Goal: Book appointment/travel/reservation

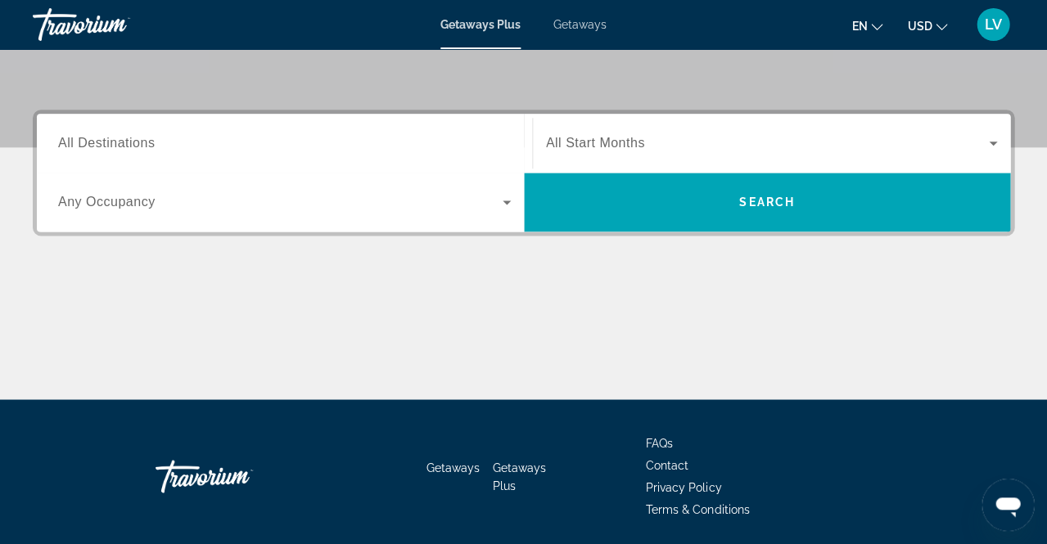
scroll to position [332, 0]
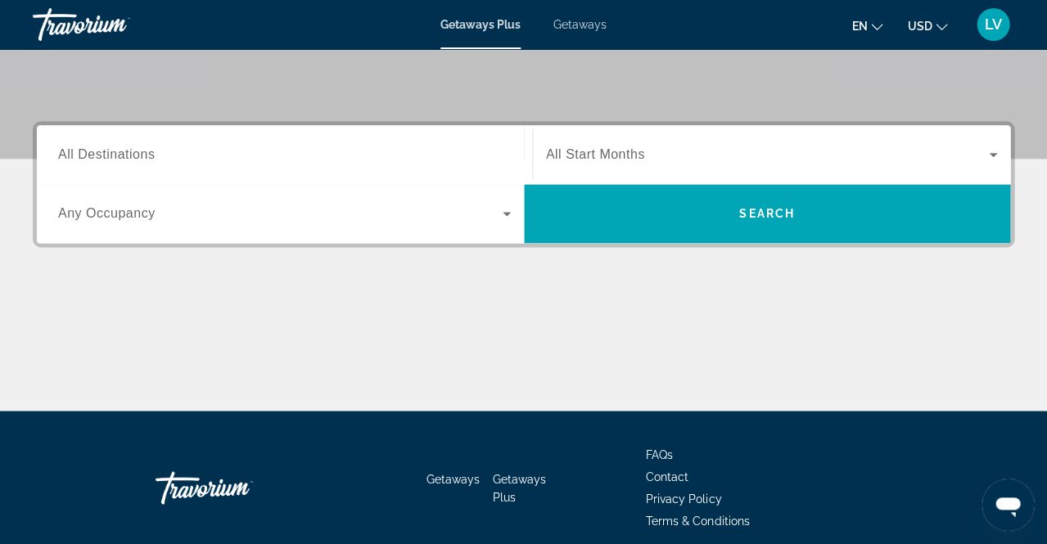
click at [510, 218] on icon "Search widget" at bounding box center [507, 214] width 20 height 20
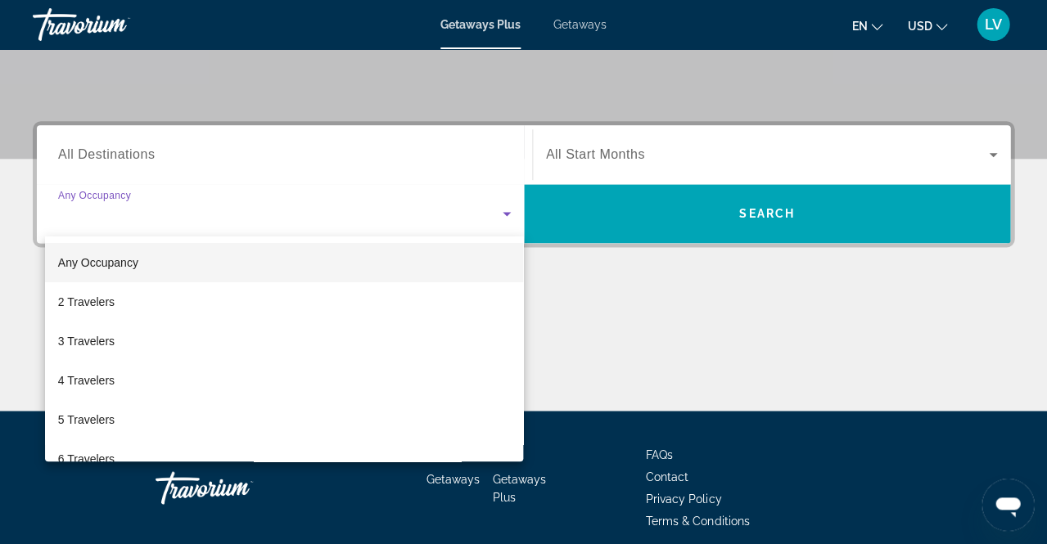
scroll to position [398, 0]
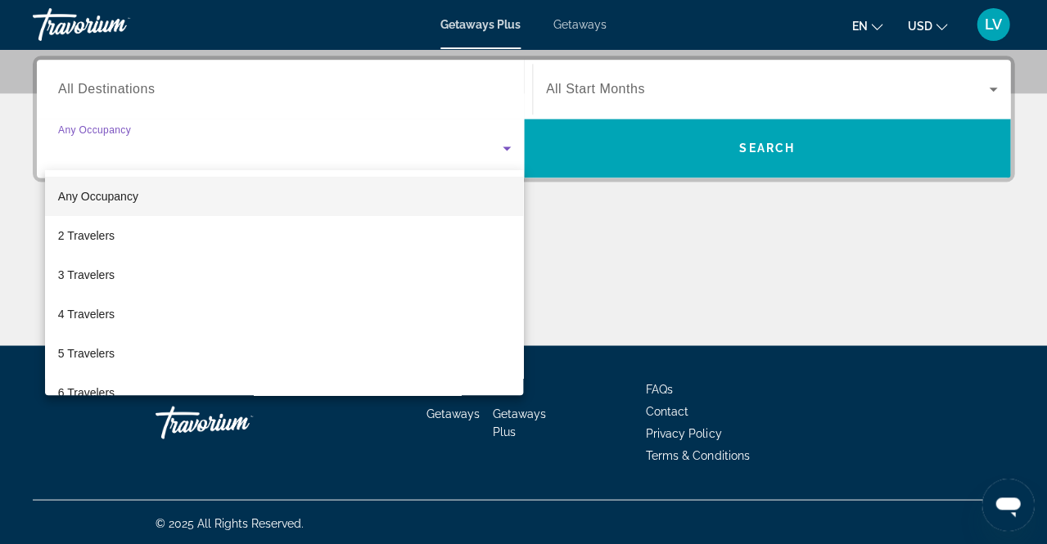
click at [149, 88] on div at bounding box center [523, 272] width 1047 height 544
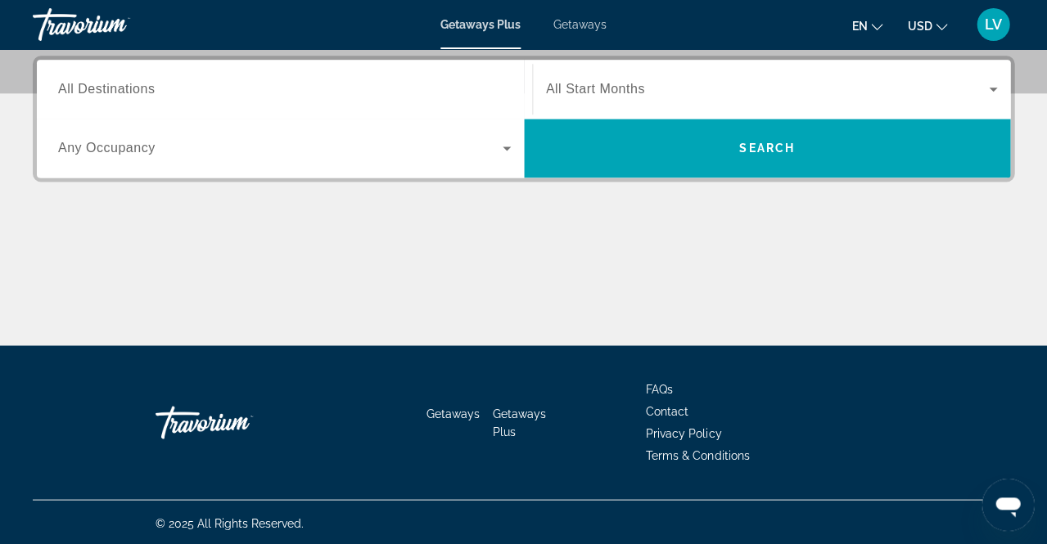
click at [149, 88] on span "All Destinations" at bounding box center [106, 89] width 97 height 14
click at [149, 88] on input "Destination All Destinations" at bounding box center [284, 90] width 453 height 20
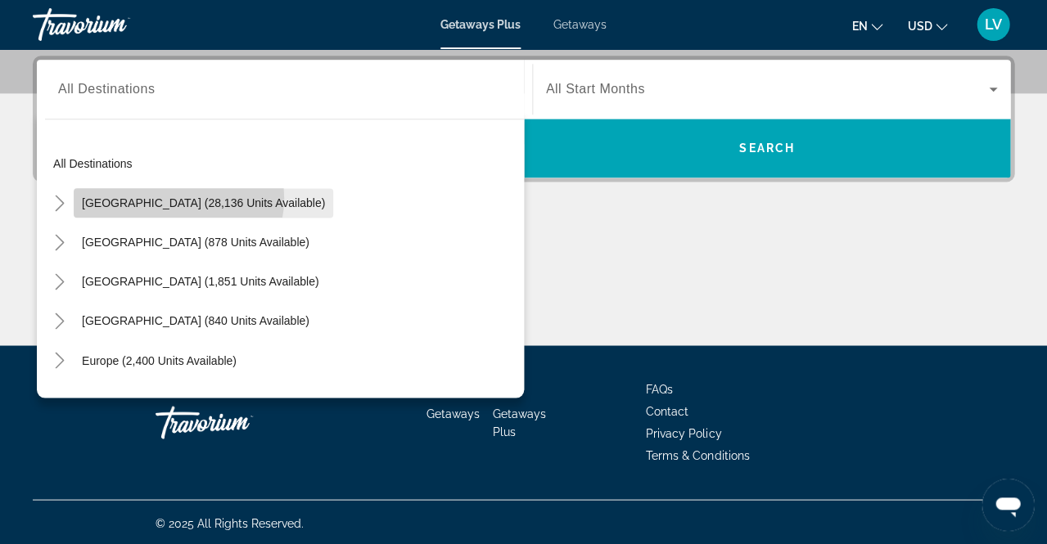
click at [171, 197] on span "[GEOGRAPHIC_DATA] (28,136 units available)" at bounding box center [203, 202] width 243 height 13
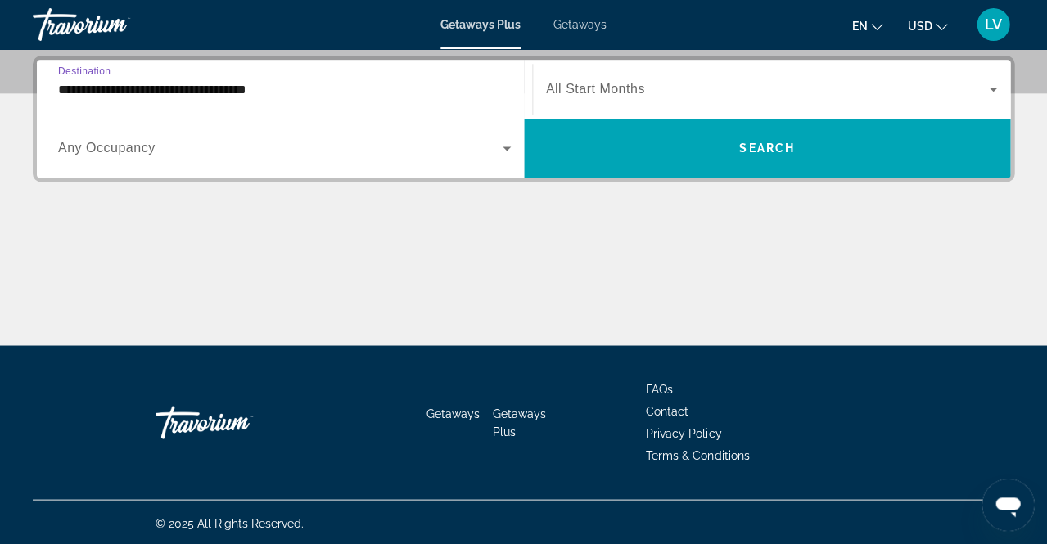
click at [228, 85] on input "**********" at bounding box center [284, 90] width 453 height 20
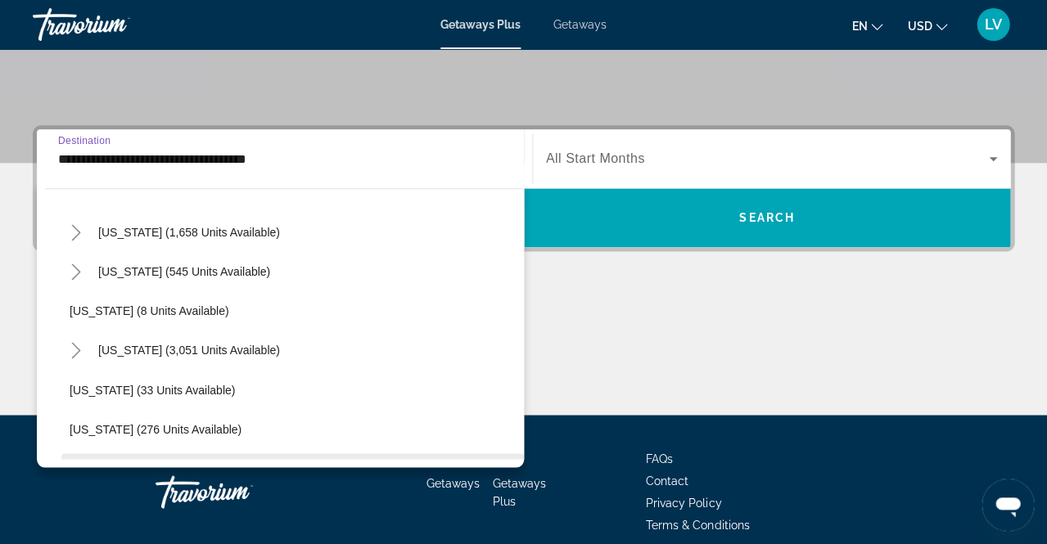
scroll to position [158, 0]
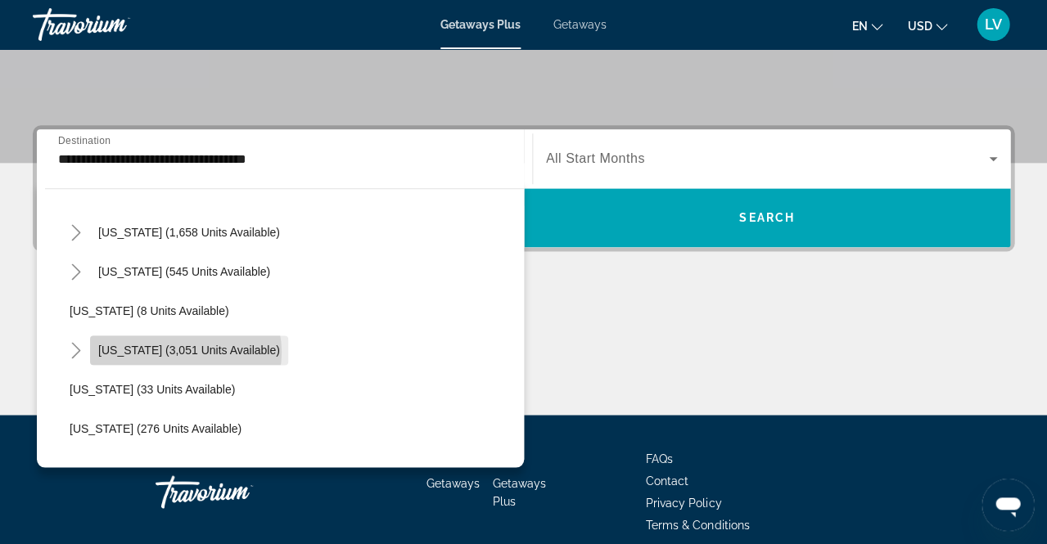
click at [185, 352] on span "[US_STATE] (3,051 units available)" at bounding box center [189, 350] width 182 height 13
type input "**********"
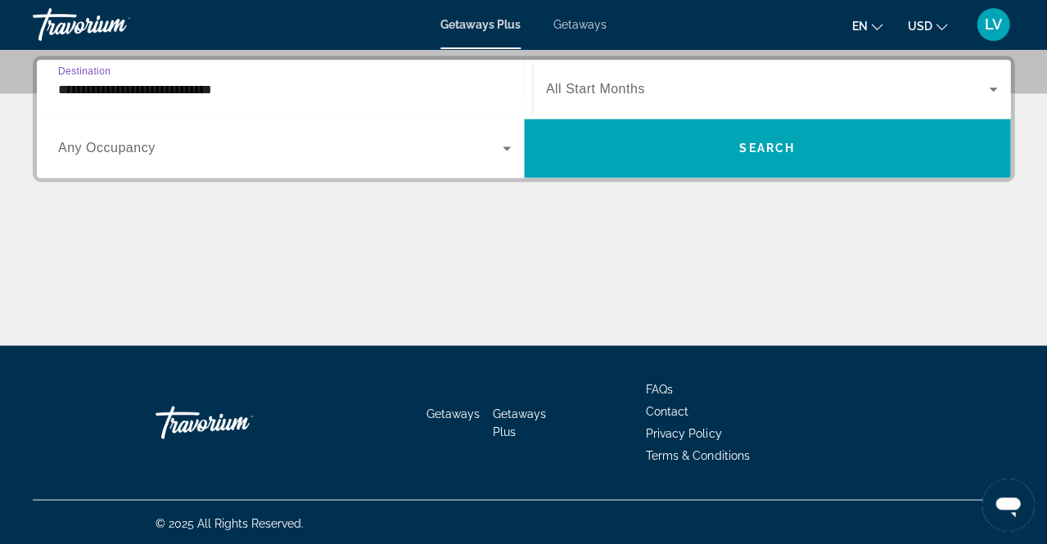
click at [498, 152] on icon "Search widget" at bounding box center [507, 148] width 20 height 20
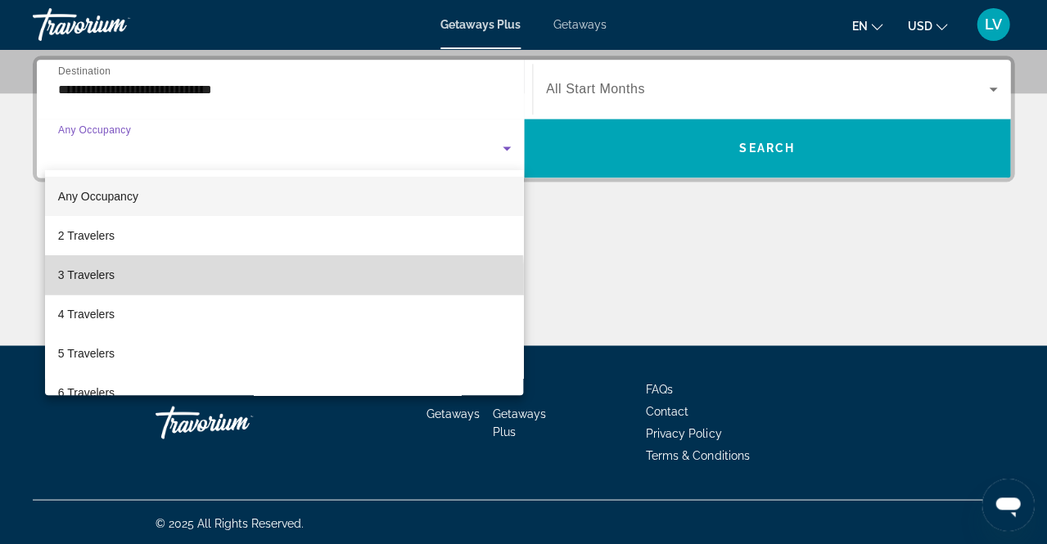
click at [128, 283] on mat-option "3 Travelers" at bounding box center [284, 274] width 478 height 39
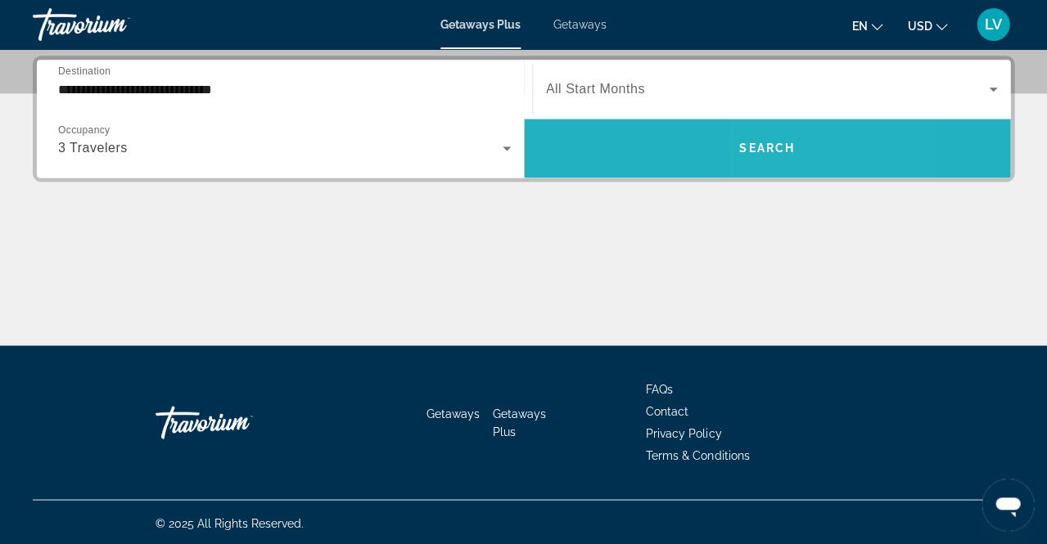
click at [781, 145] on span "Search" at bounding box center [767, 148] width 56 height 13
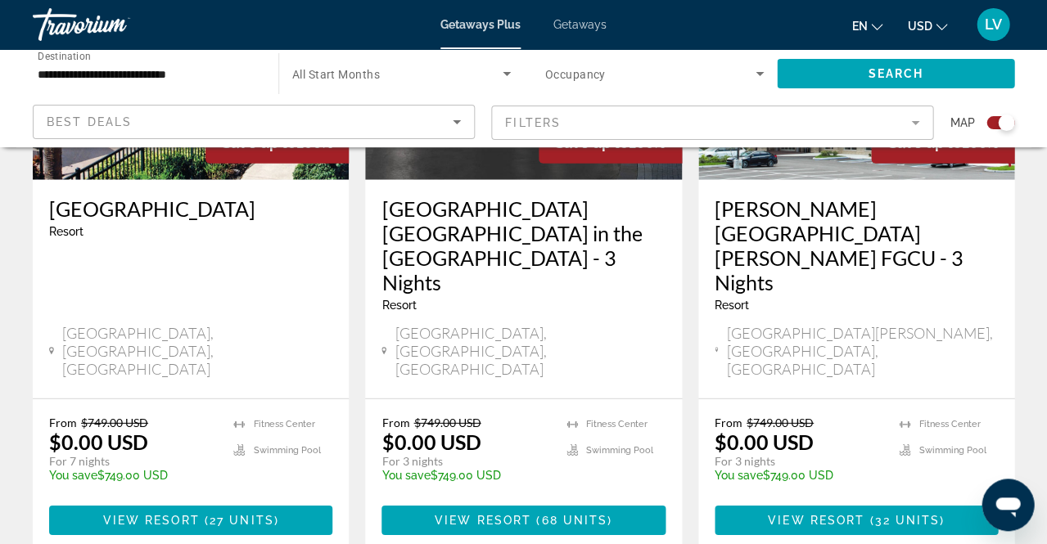
scroll to position [804, 0]
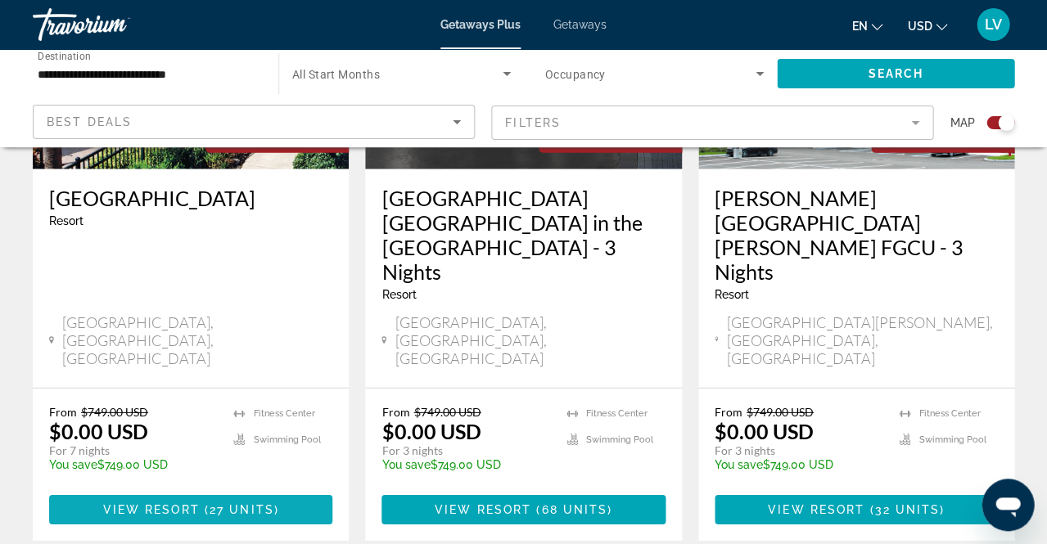
click at [236, 503] on span "27 units" at bounding box center [241, 509] width 65 height 13
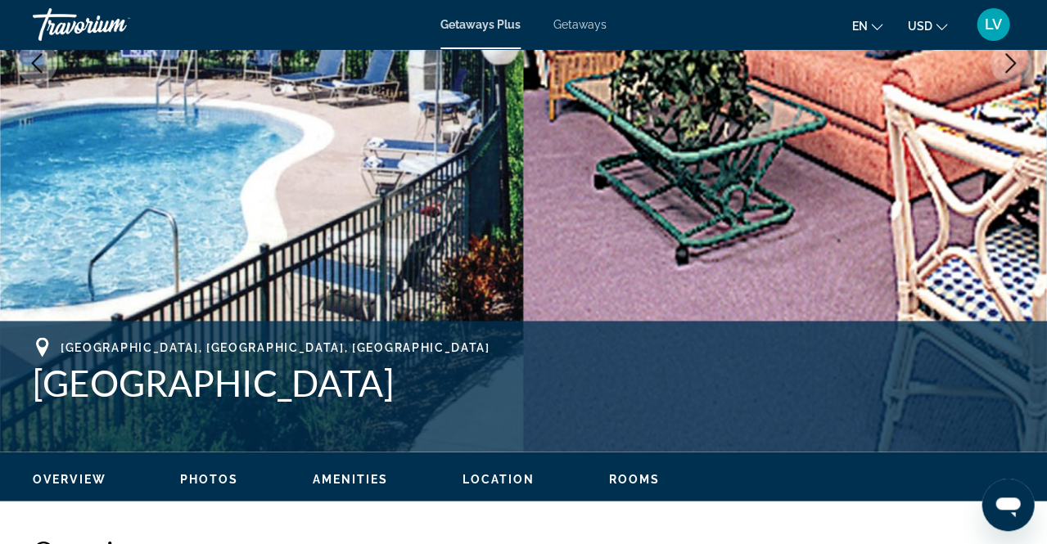
scroll to position [376, 0]
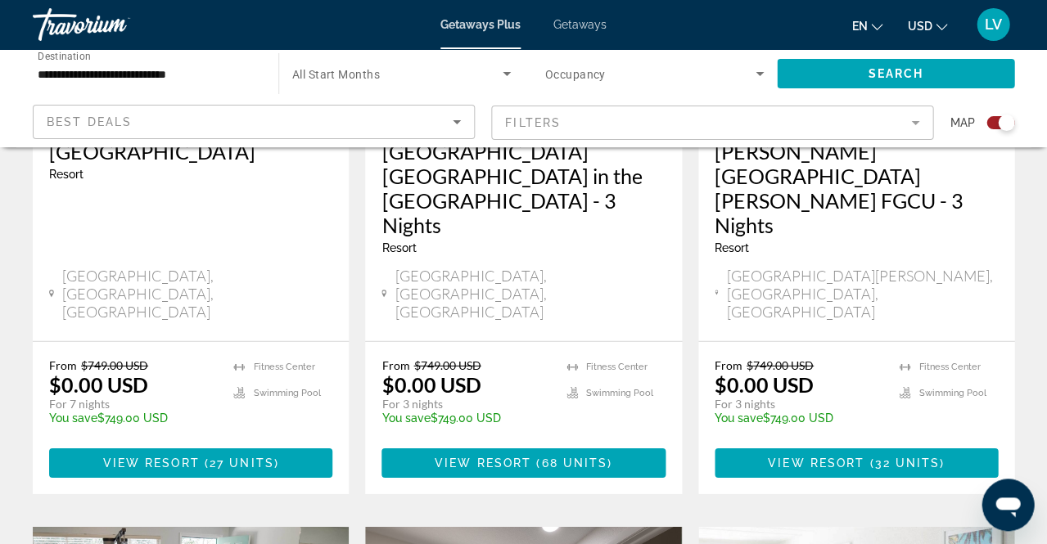
scroll to position [867, 0]
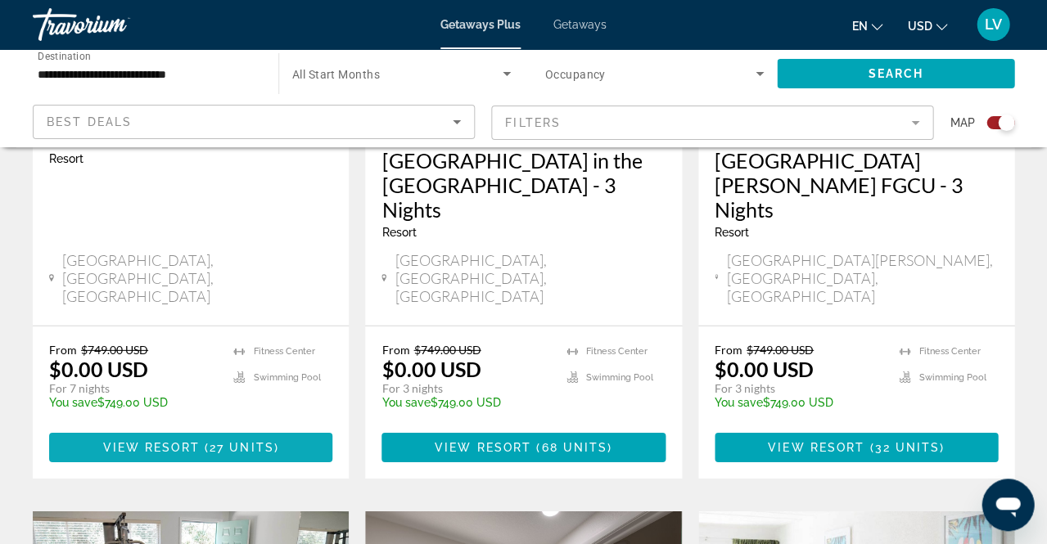
click at [188, 428] on span "Main content" at bounding box center [190, 447] width 283 height 39
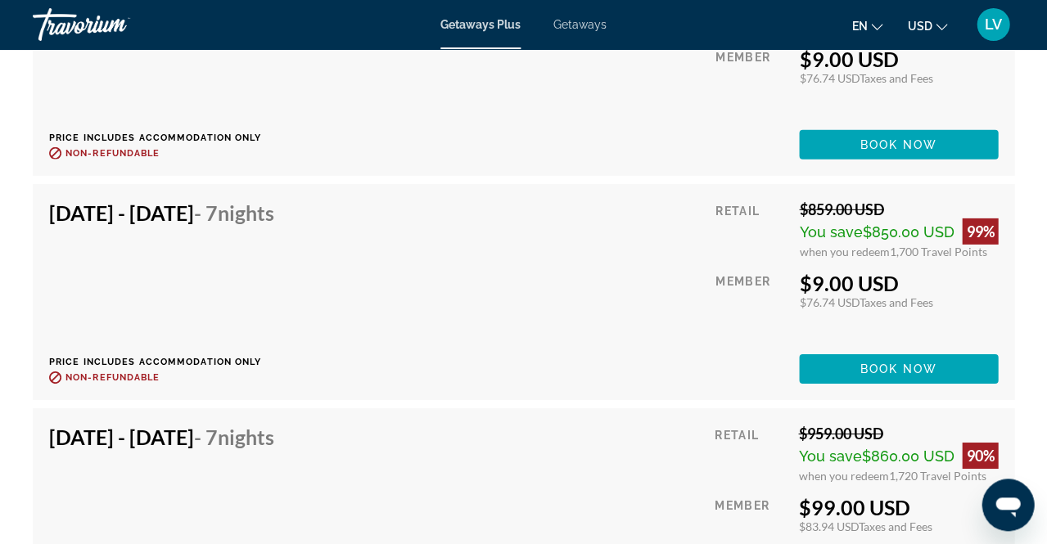
scroll to position [3847, 0]
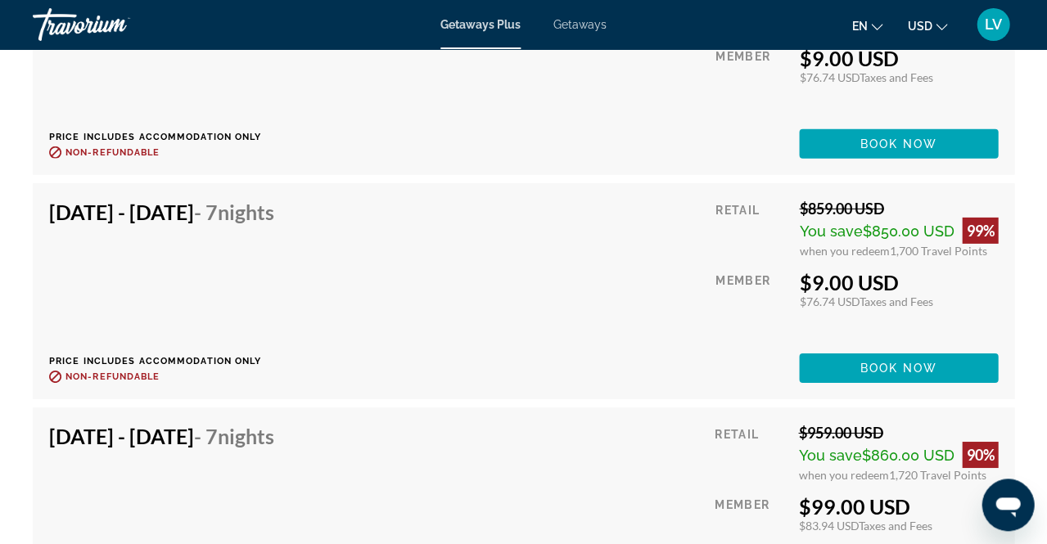
click at [582, 28] on span "Getaways" at bounding box center [579, 24] width 53 height 13
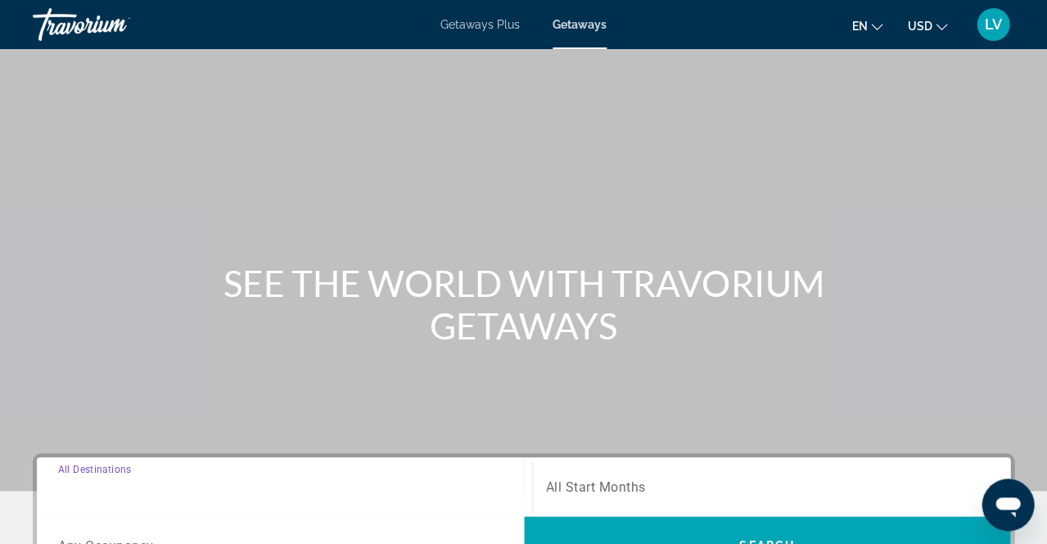
click at [164, 482] on input "Destination All Destinations" at bounding box center [284, 488] width 453 height 20
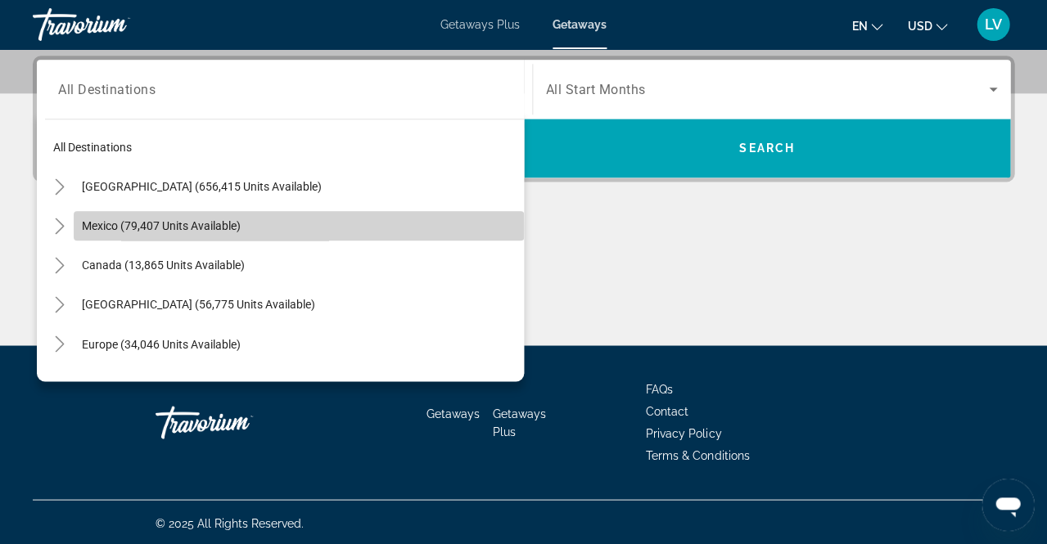
click at [218, 227] on span "Mexico (79,407 units available)" at bounding box center [161, 225] width 159 height 13
type input "**********"
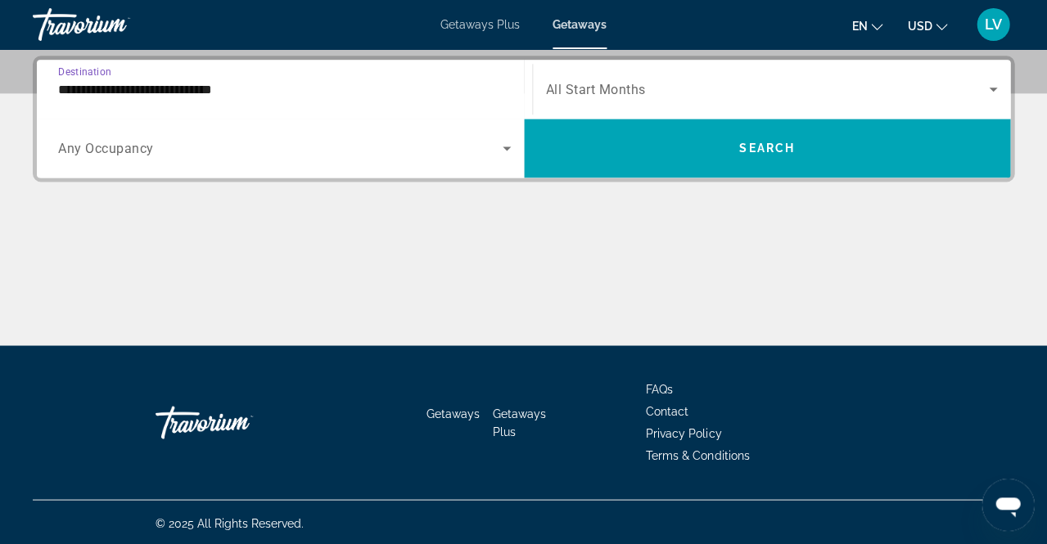
click at [585, 82] on span "All Start Months" at bounding box center [596, 90] width 100 height 16
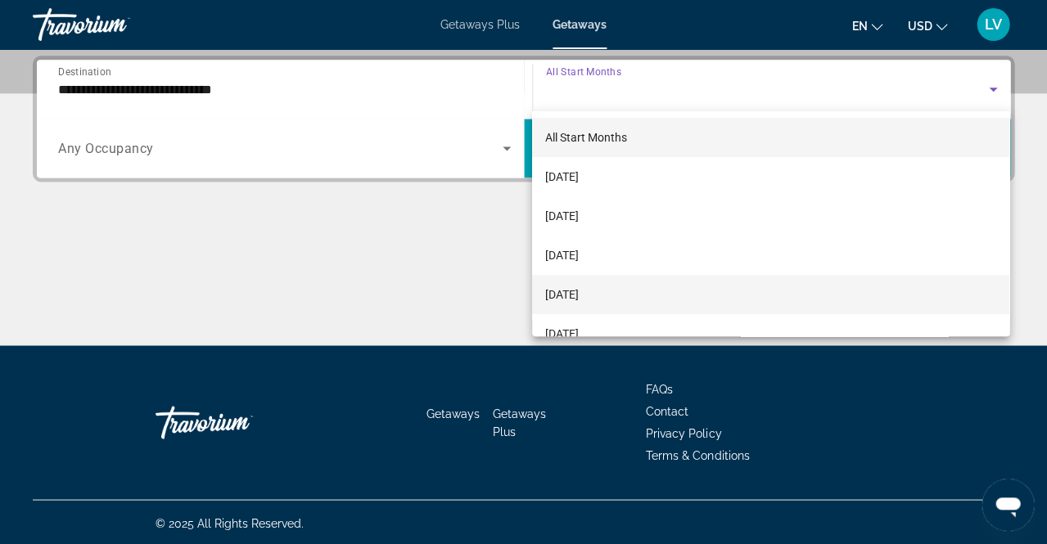
click at [579, 296] on span "[DATE]" at bounding box center [562, 295] width 34 height 20
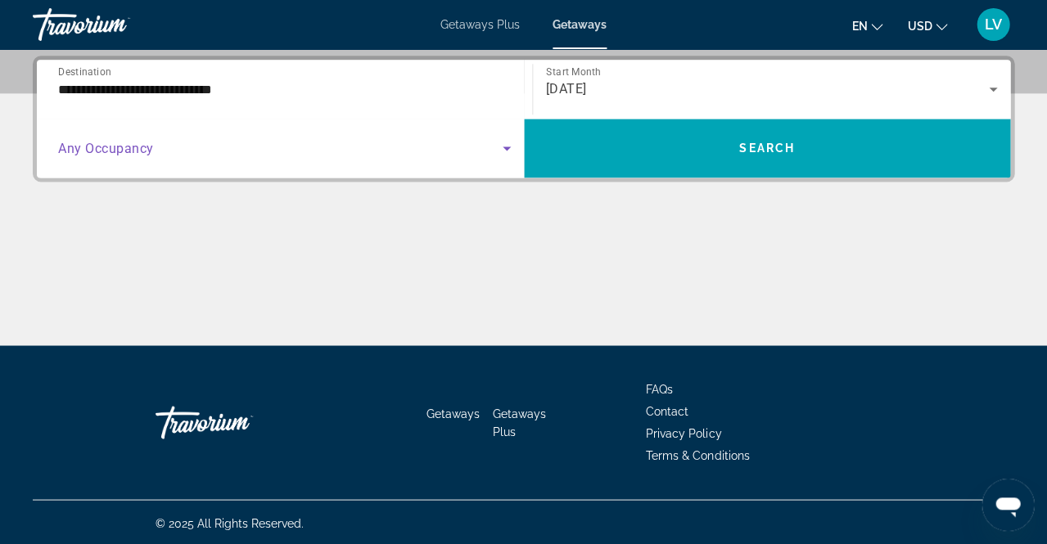
click at [497, 153] on icon "Search widget" at bounding box center [507, 148] width 20 height 20
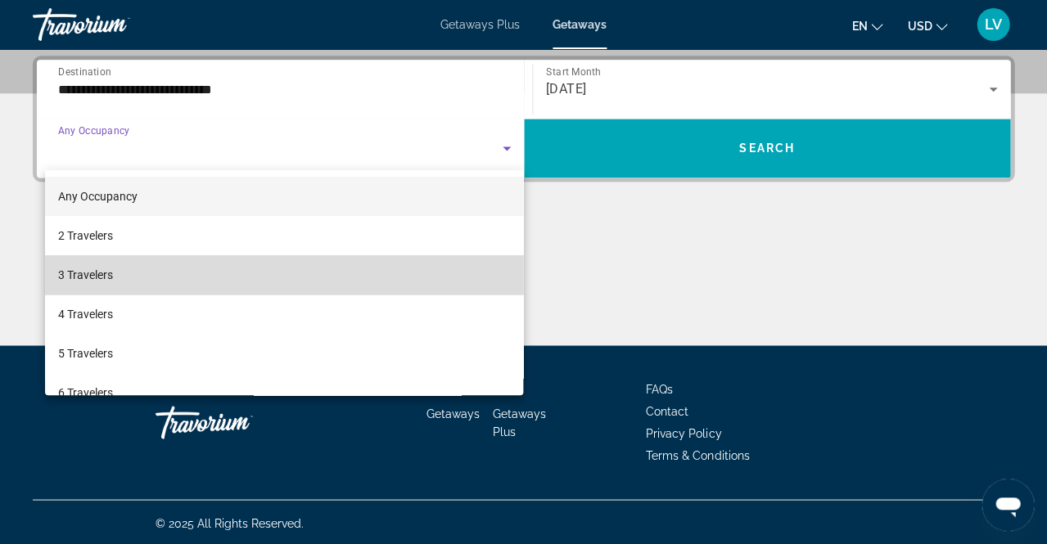
click at [109, 273] on span "3 Travelers" at bounding box center [85, 275] width 55 height 20
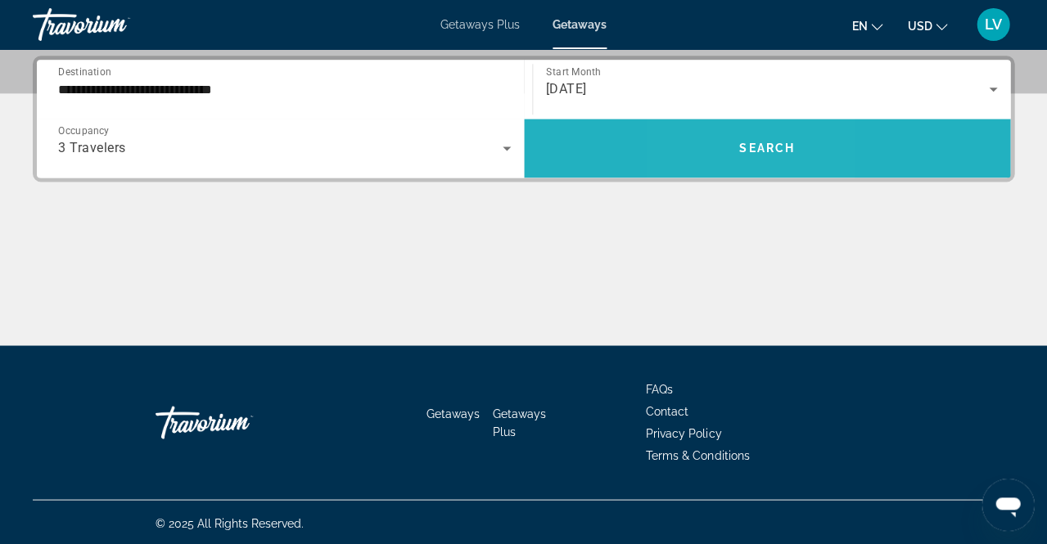
click at [724, 143] on span "Search widget" at bounding box center [767, 147] width 487 height 39
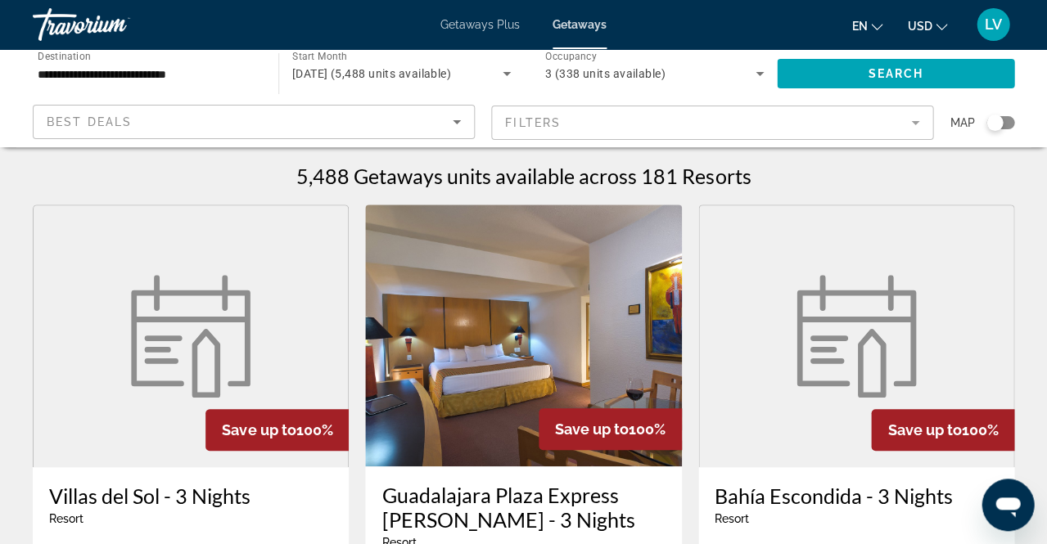
click at [908, 124] on mat-form-field "Filters" at bounding box center [712, 123] width 442 height 34
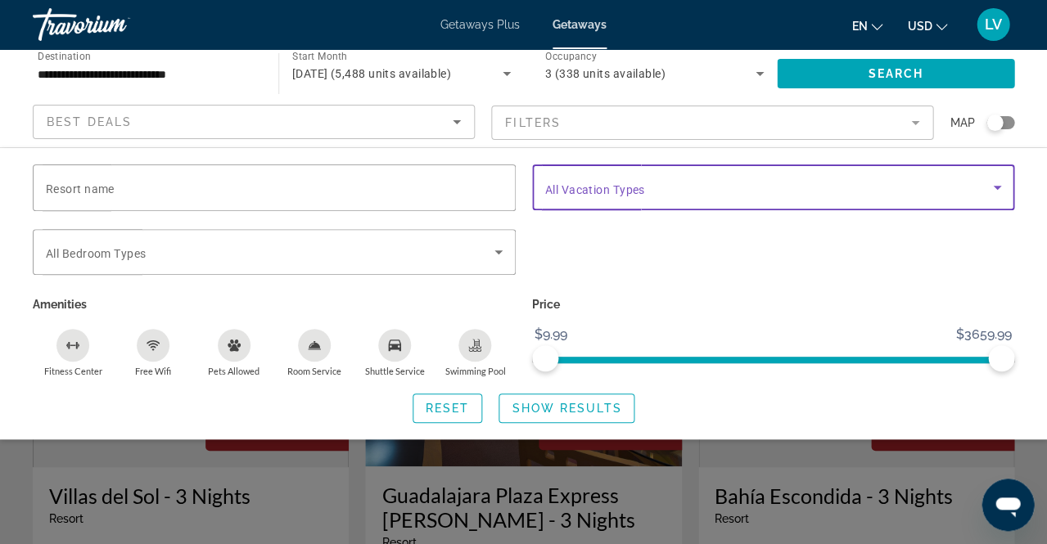
click at [761, 190] on span "Search widget" at bounding box center [769, 188] width 448 height 20
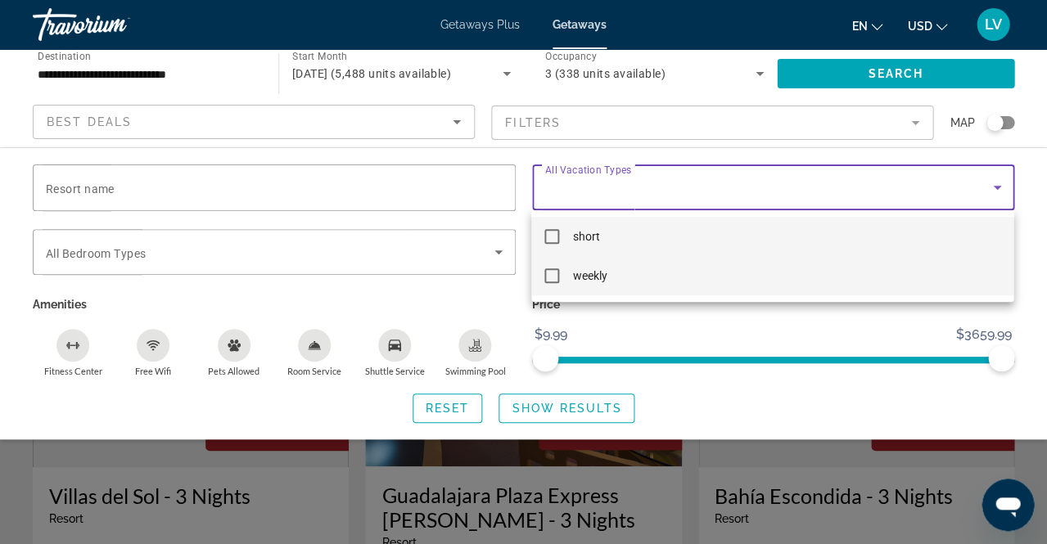
click at [554, 278] on mat-pseudo-checkbox at bounding box center [551, 275] width 15 height 15
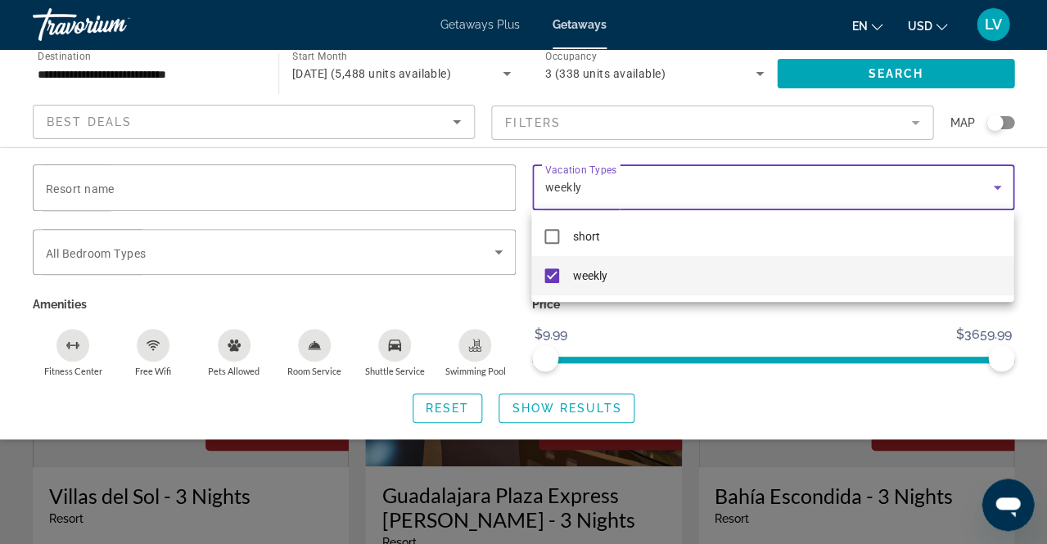
click at [461, 296] on div at bounding box center [523, 272] width 1047 height 544
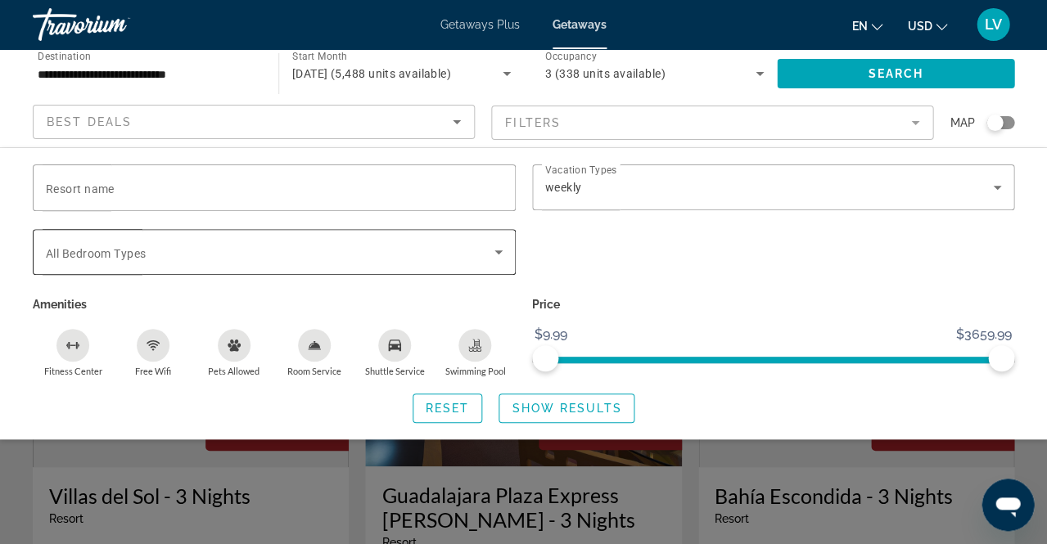
click at [507, 254] on icon "Search widget" at bounding box center [499, 252] width 20 height 20
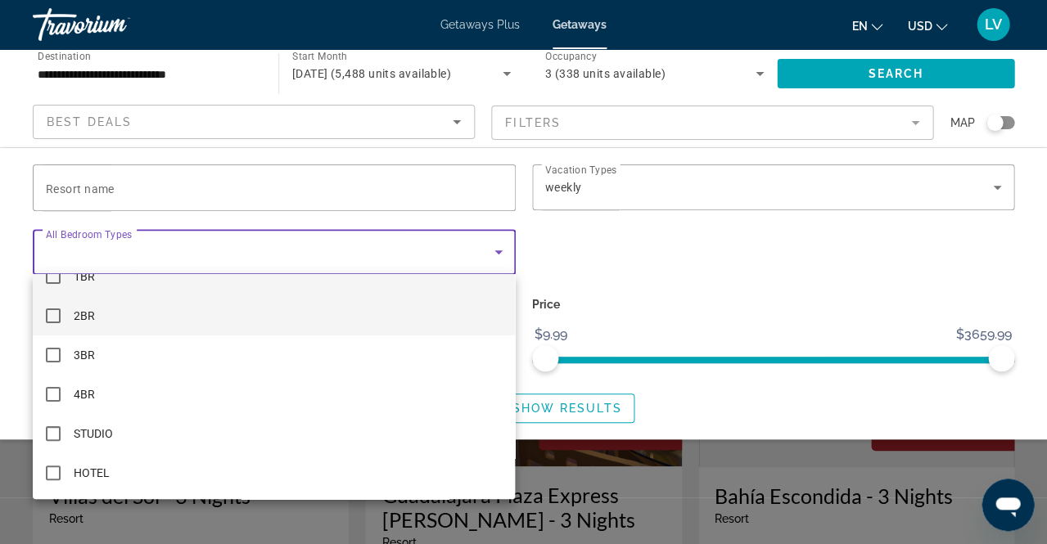
scroll to position [25, 0]
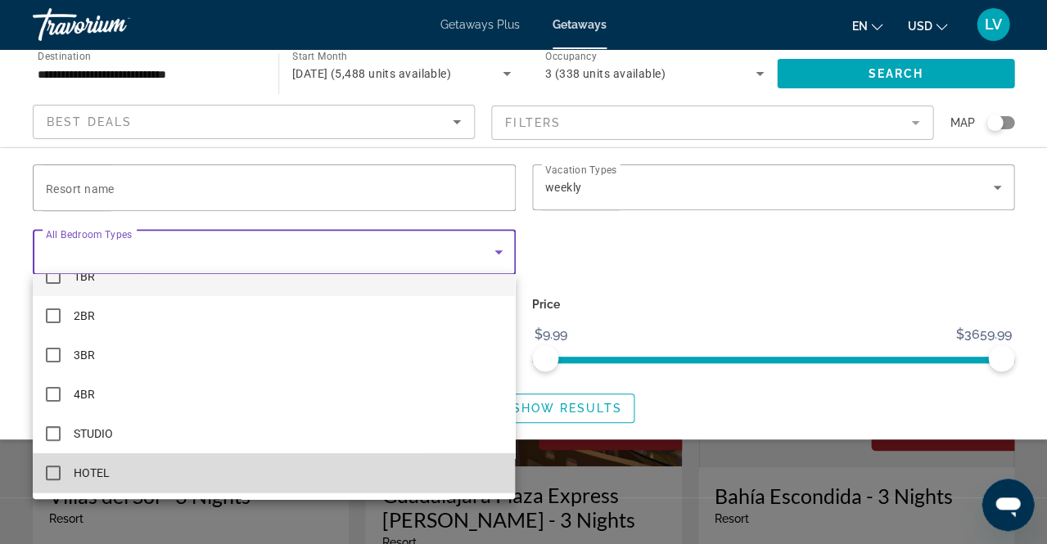
click at [54, 475] on mat-pseudo-checkbox at bounding box center [53, 473] width 15 height 15
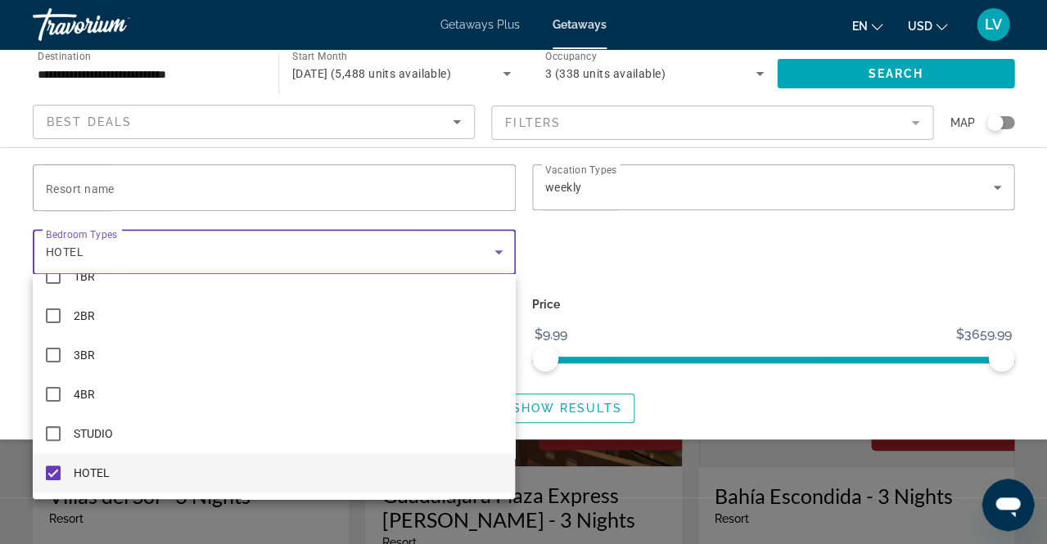
click at [614, 264] on div at bounding box center [523, 272] width 1047 height 544
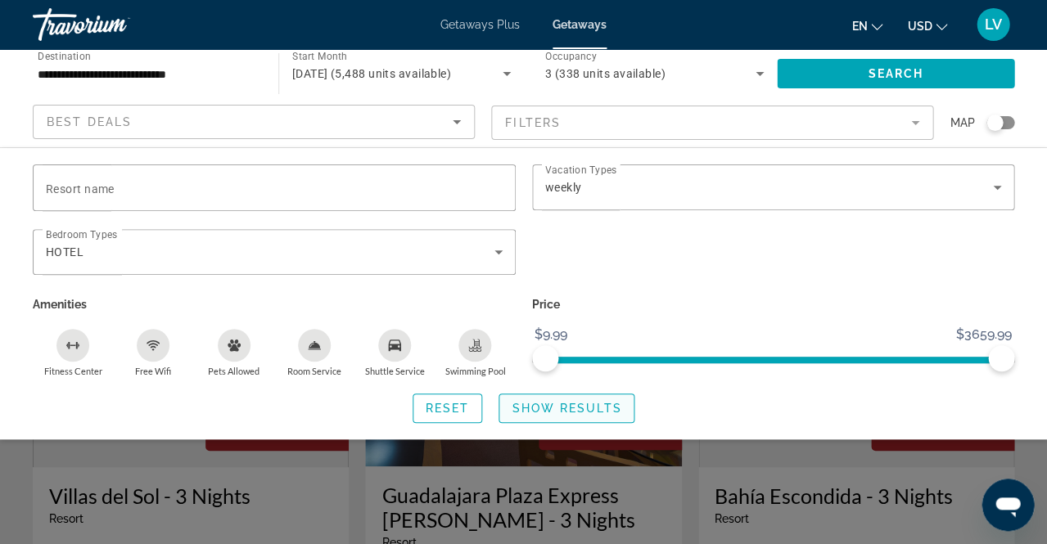
click at [564, 409] on span "Show Results" at bounding box center [566, 408] width 110 height 13
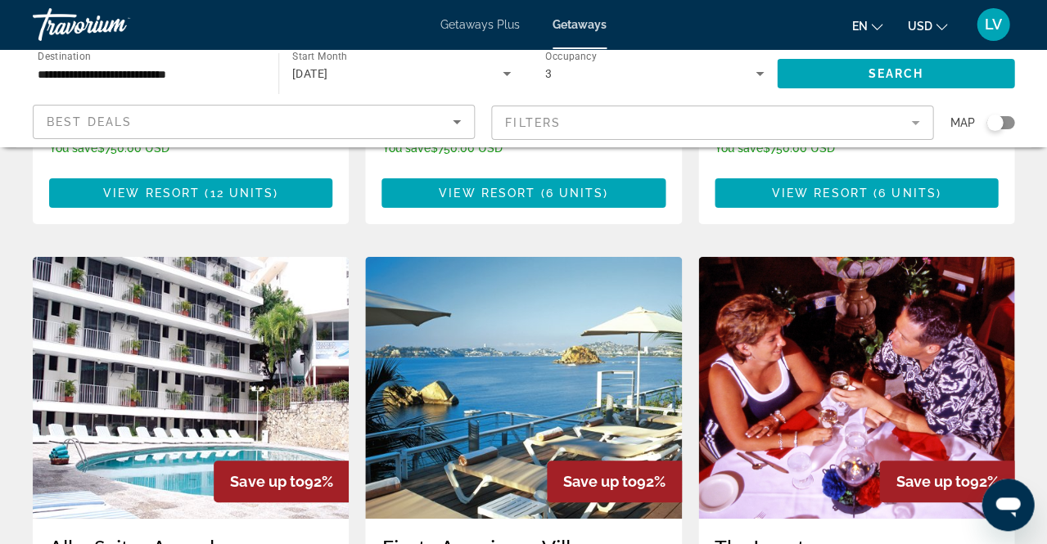
scroll to position [1190, 0]
